Goal: Task Accomplishment & Management: Use online tool/utility

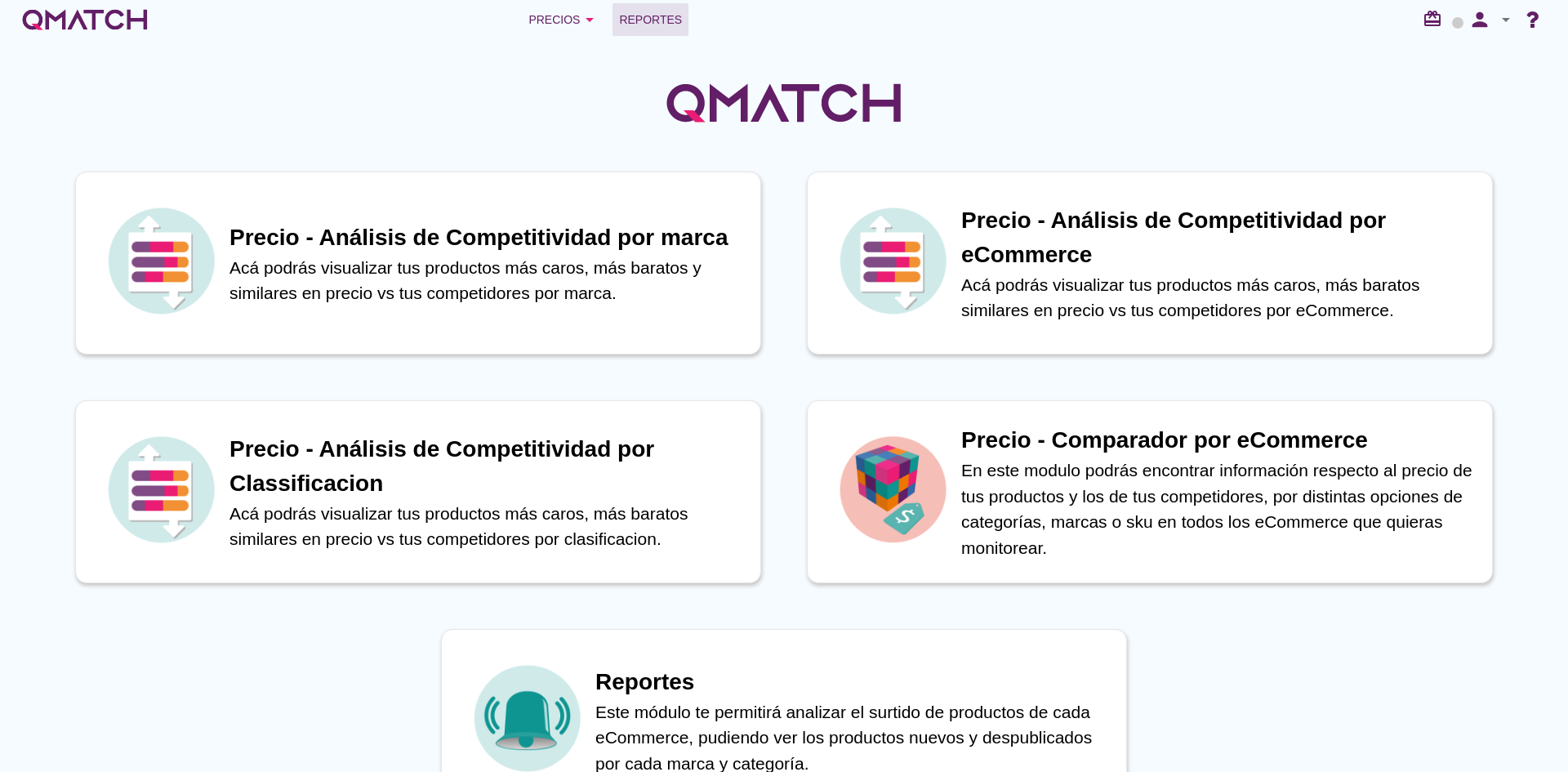
click at [676, 23] on span "Reportes" at bounding box center [650, 20] width 63 height 20
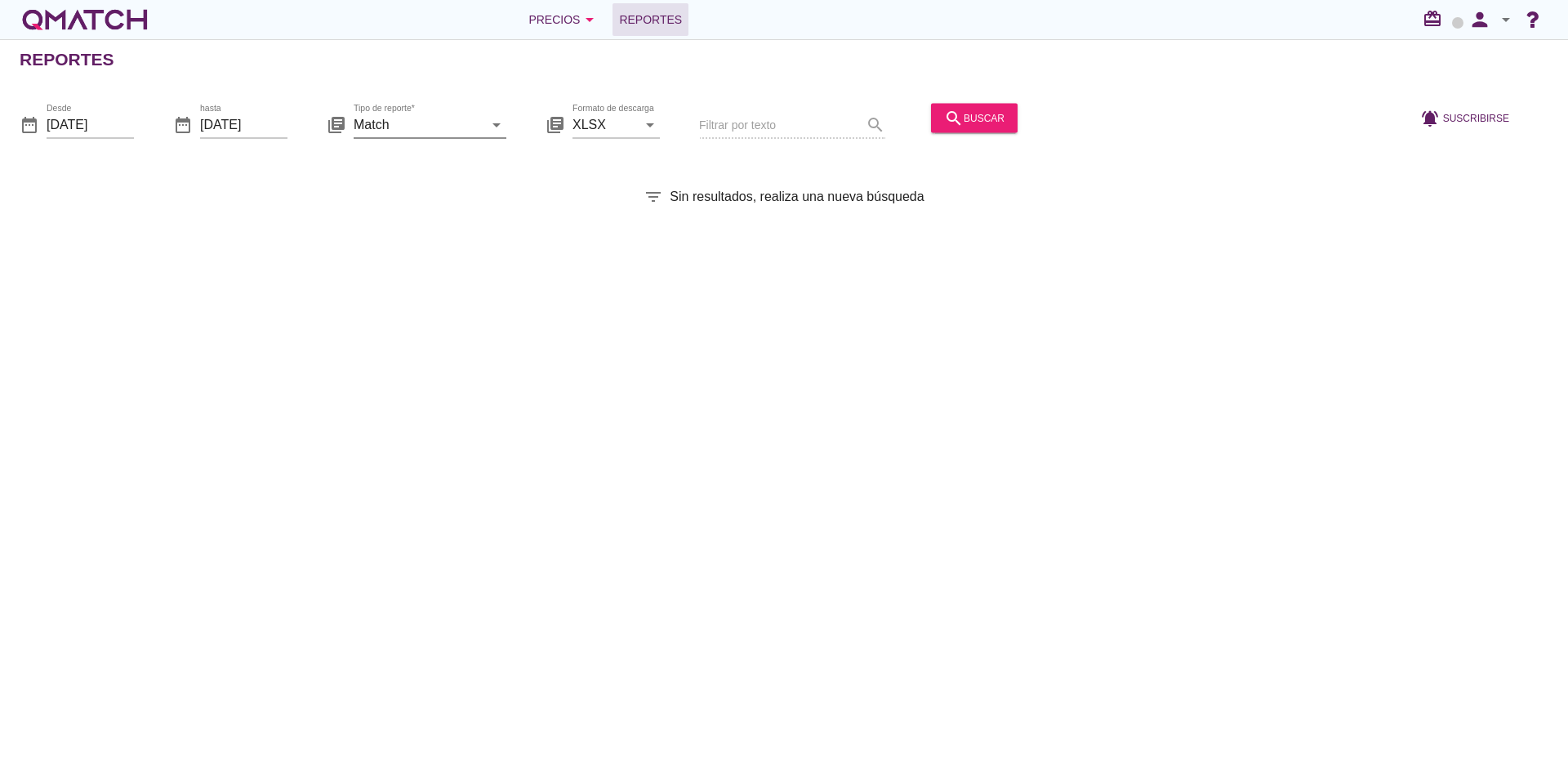
click at [468, 125] on input "Match" at bounding box center [419, 124] width 130 height 26
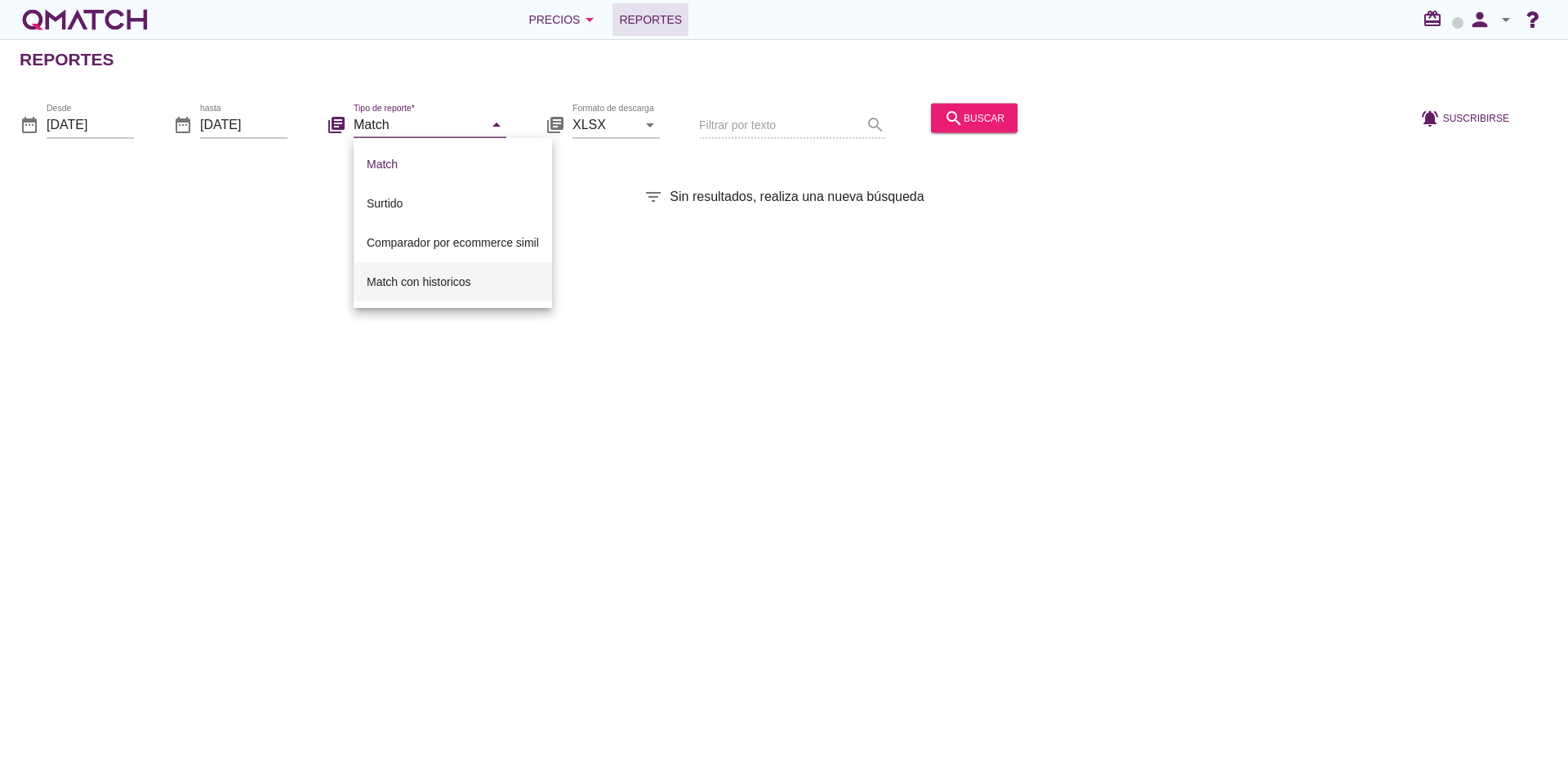
click at [478, 284] on div "Match con historicos" at bounding box center [453, 282] width 172 height 20
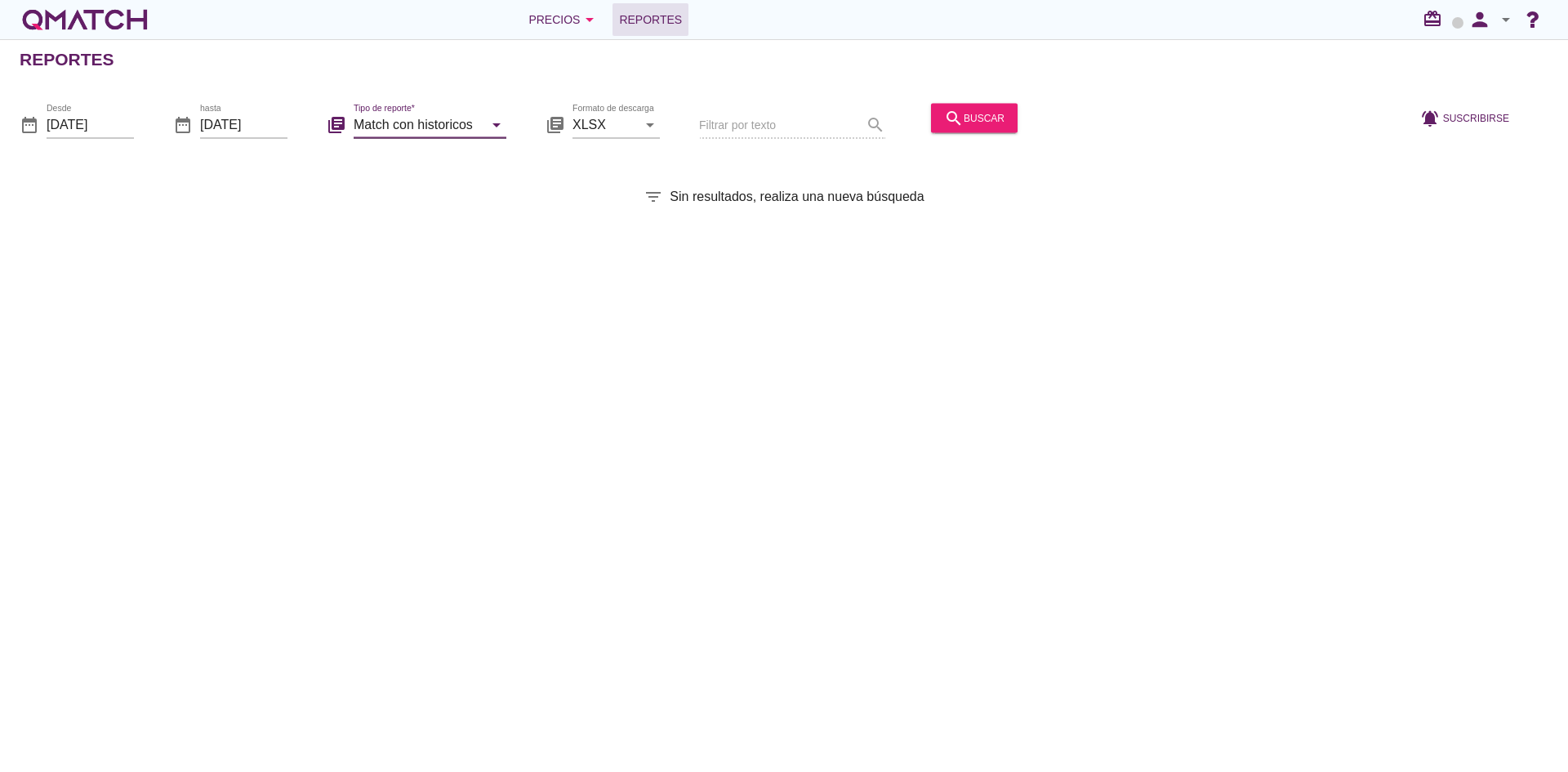
click at [428, 118] on input "Match con historicos" at bounding box center [419, 124] width 130 height 26
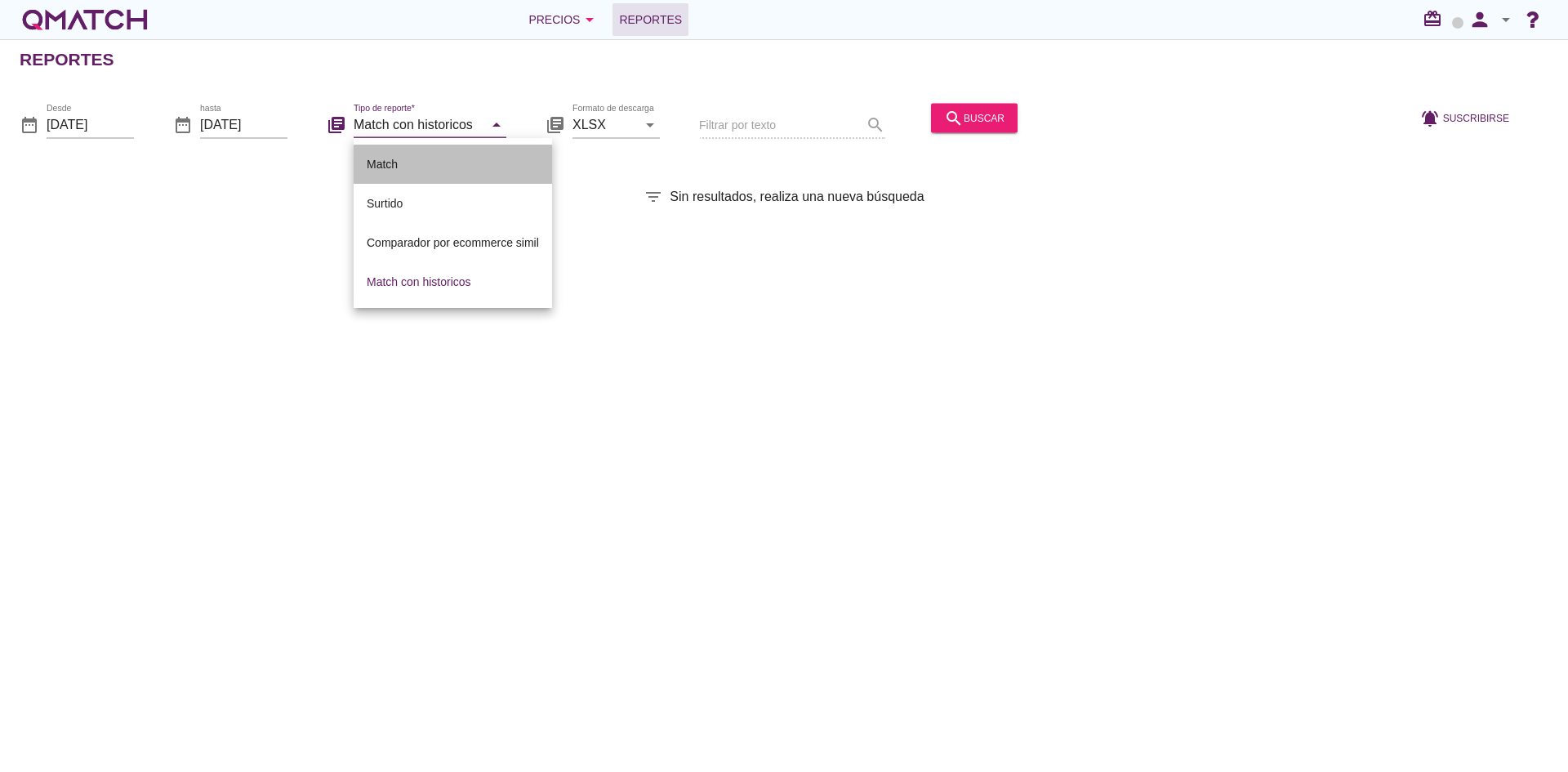
click at [451, 163] on div "Match" at bounding box center [453, 165] width 172 height 20
type input "Match"
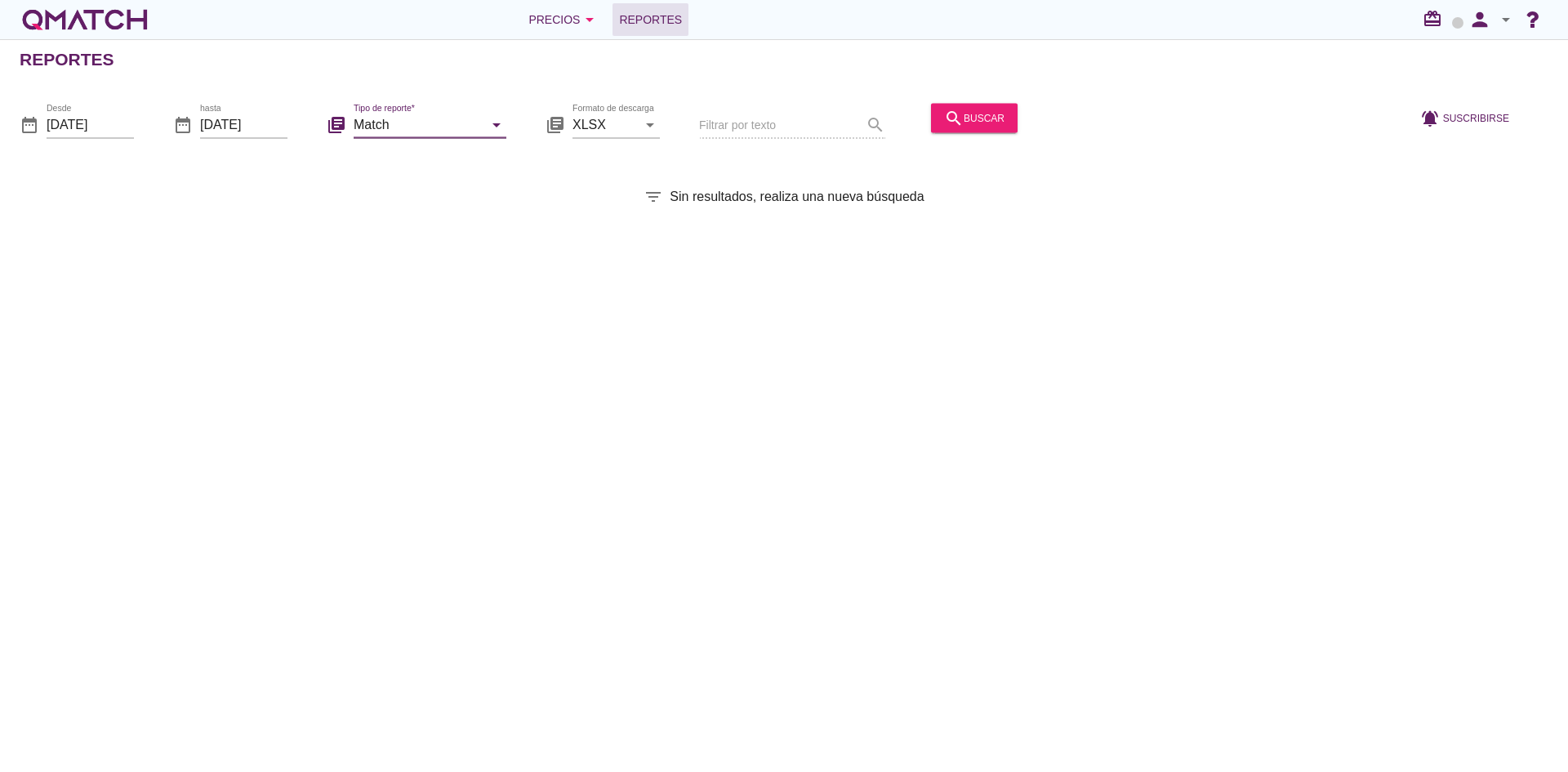
click at [728, 302] on div "Reportes date_range Desde [DATE] date_range hasta [DATE] library_books Tipo de …" at bounding box center [784, 406] width 1568 height 733
click at [998, 118] on div "search buscar" at bounding box center [974, 117] width 60 height 20
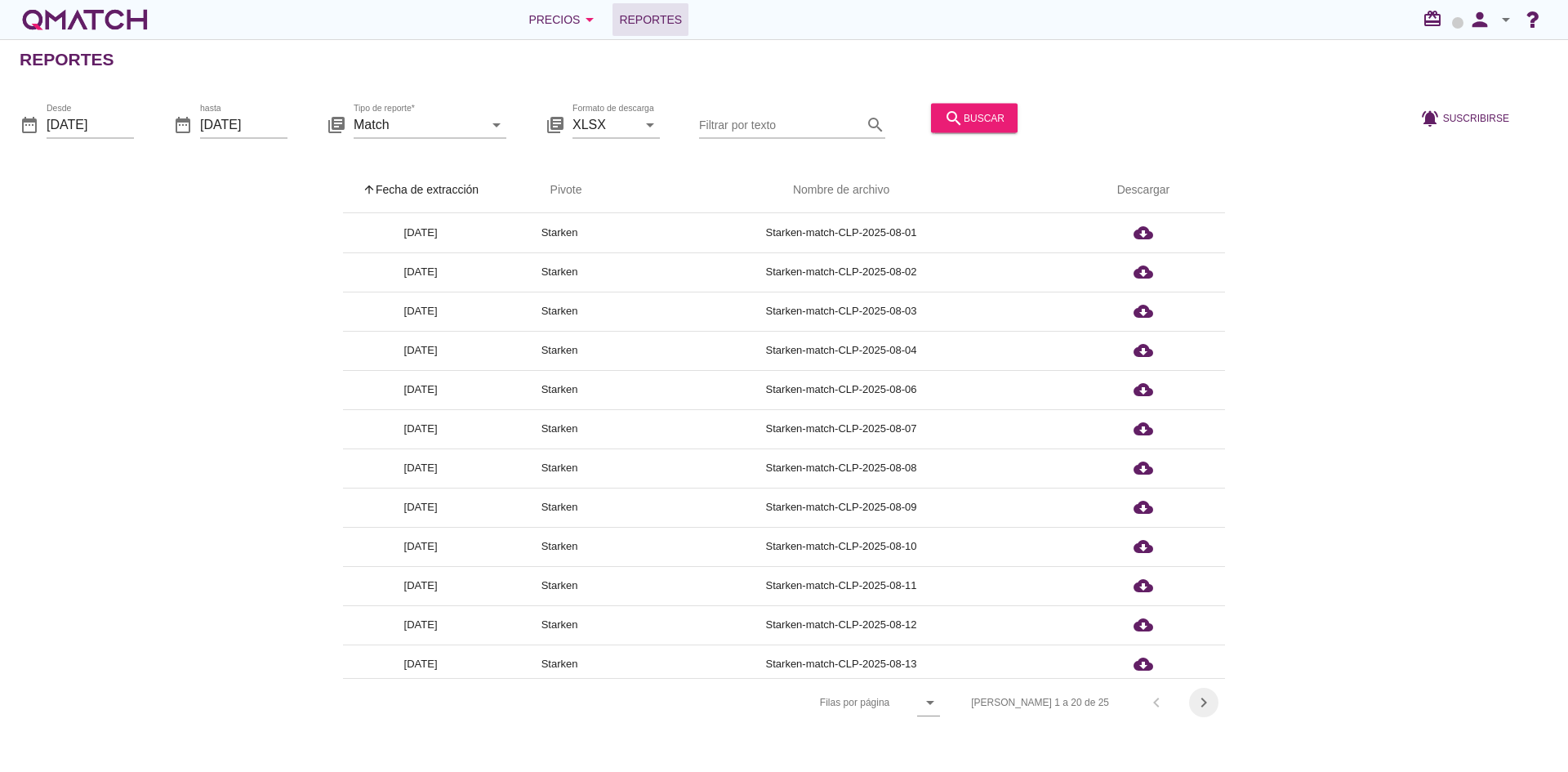
click at [1197, 703] on icon "chevron_right" at bounding box center [1204, 703] width 20 height 20
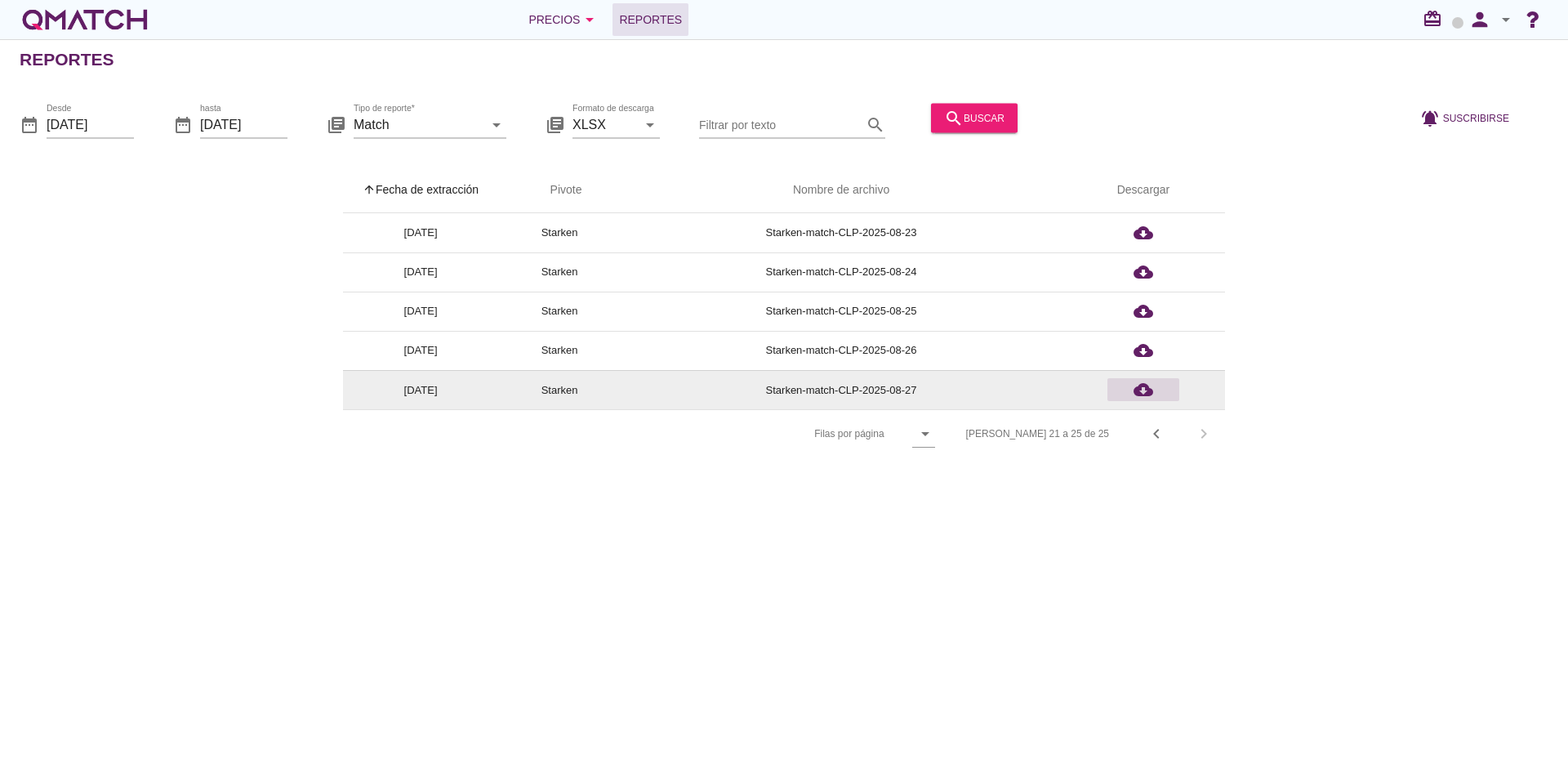
click at [1153, 394] on div "cloud_download" at bounding box center [1143, 390] width 59 height 20
